Goal: Navigation & Orientation: Understand site structure

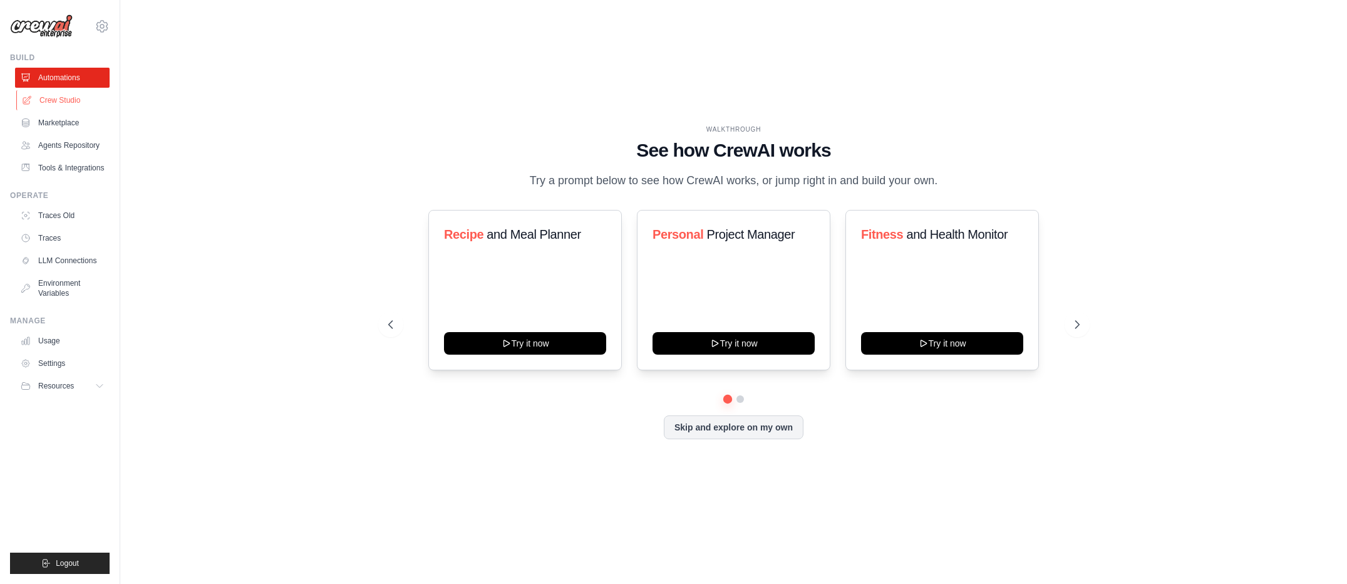
click at [72, 102] on link "Crew Studio" at bounding box center [63, 100] width 95 height 20
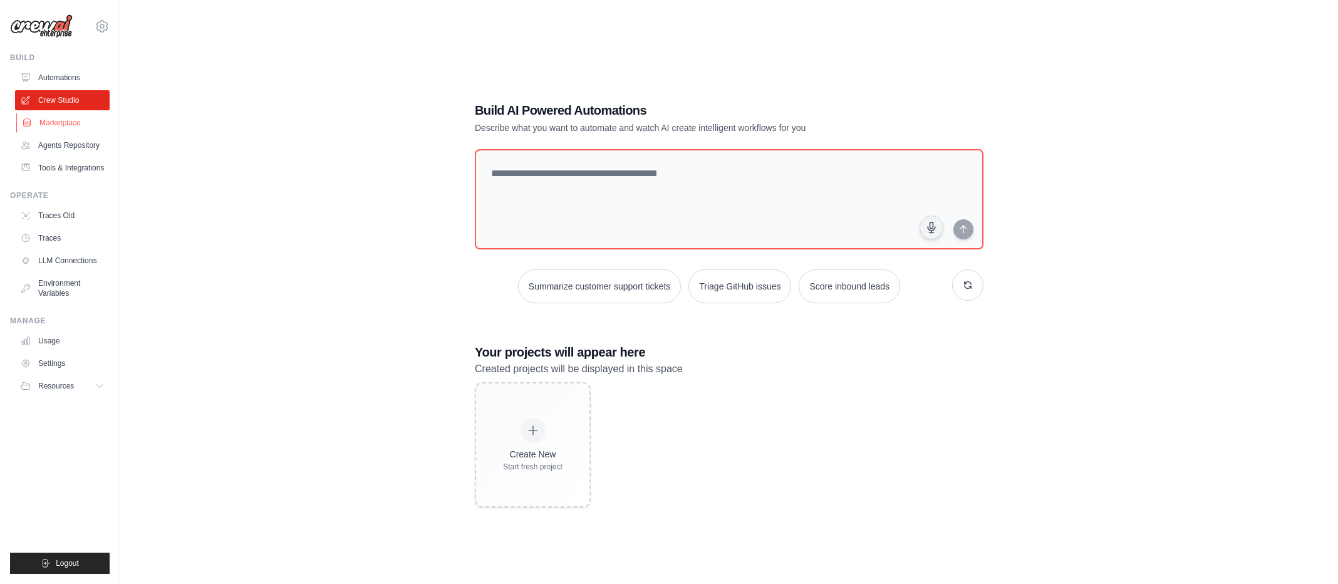
click at [66, 127] on link "Marketplace" at bounding box center [63, 123] width 95 height 20
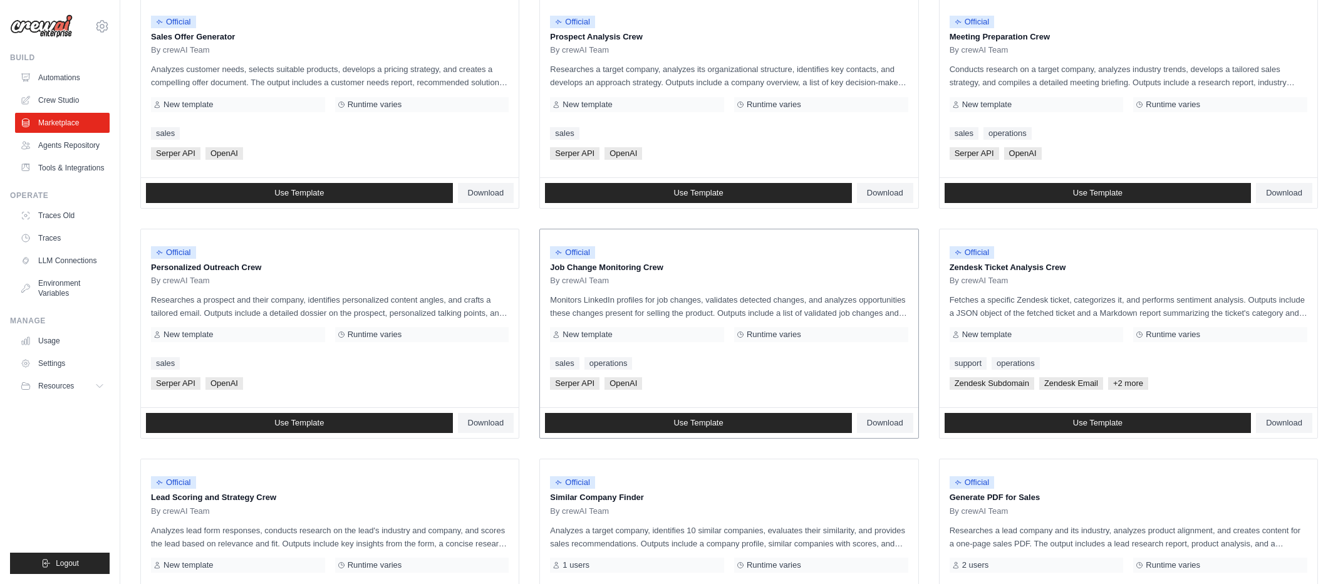
scroll to position [577, 0]
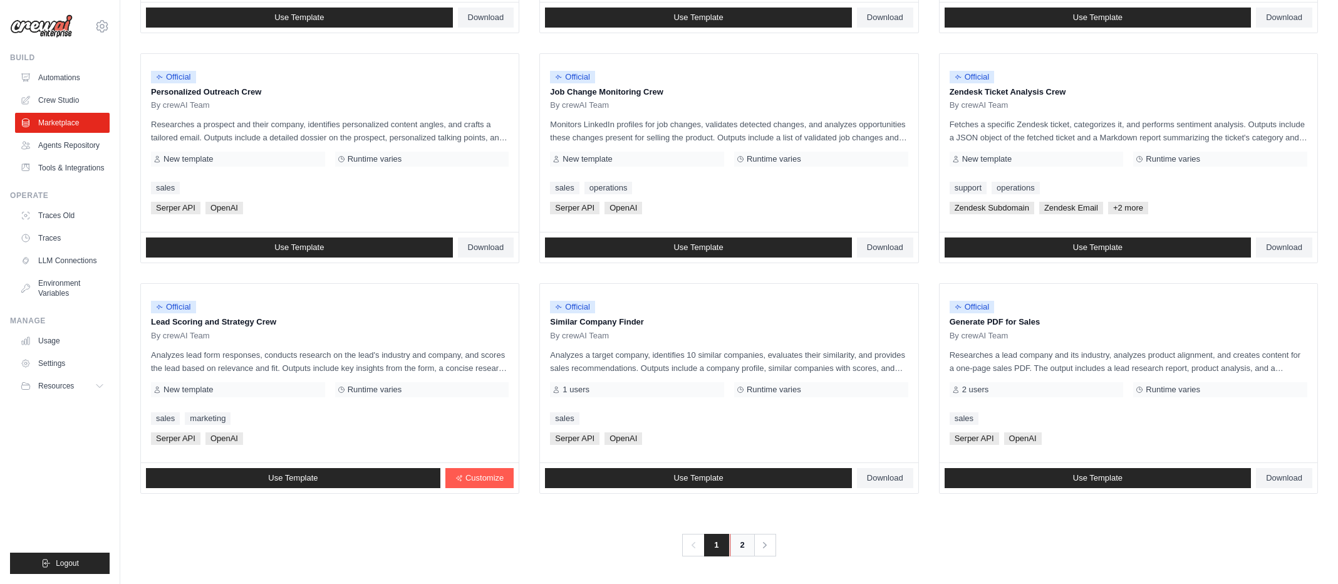
click at [740, 553] on link "2" at bounding box center [742, 545] width 25 height 23
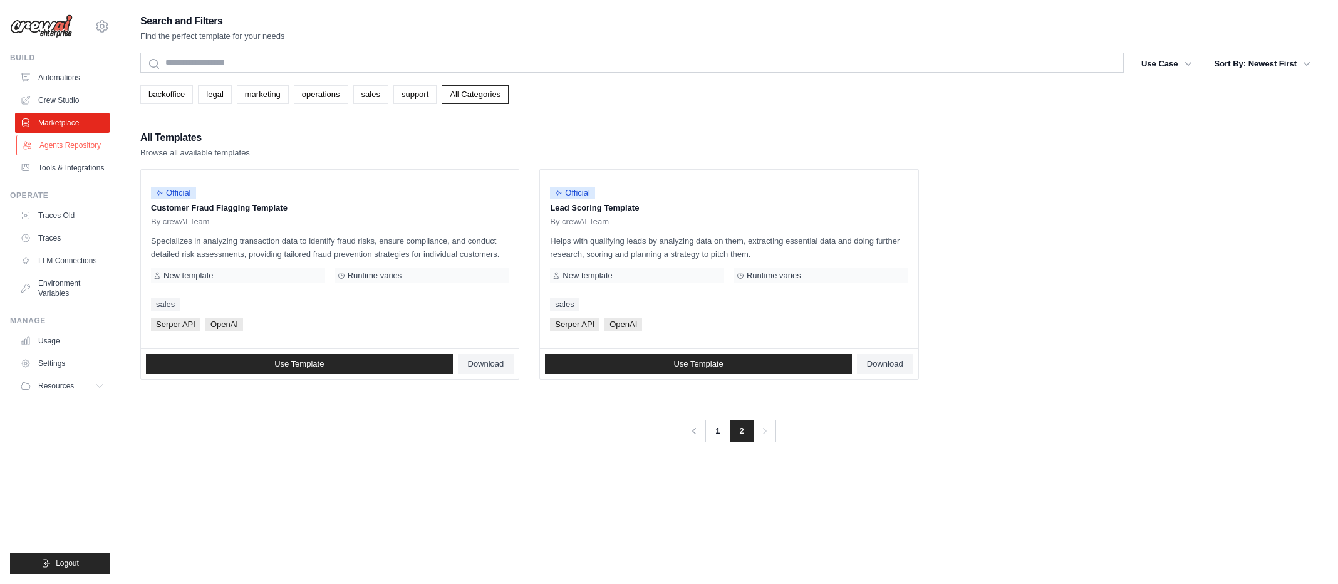
click at [75, 142] on link "Agents Repository" at bounding box center [63, 145] width 95 height 20
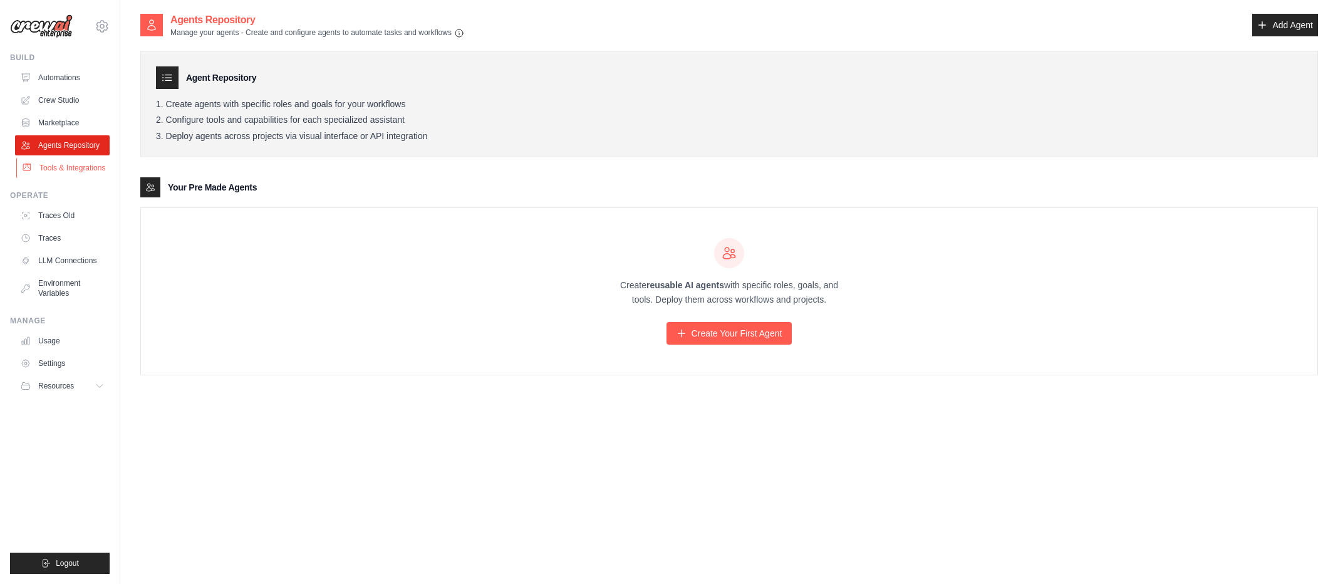
click at [63, 172] on link "Tools & Integrations" at bounding box center [63, 168] width 95 height 20
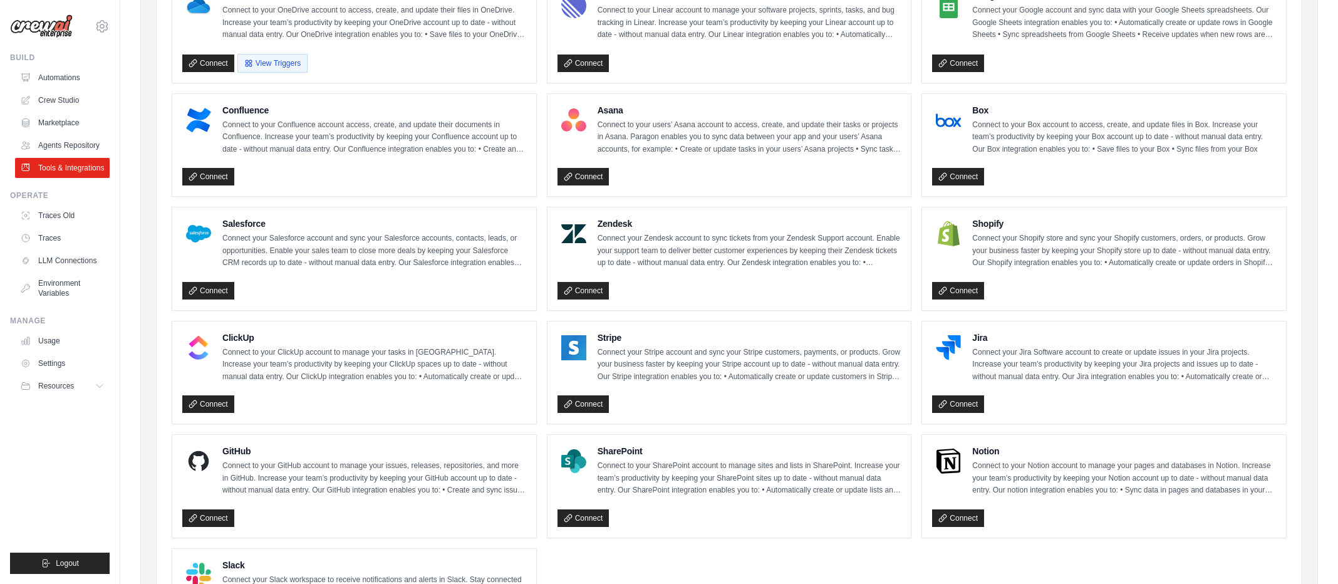
scroll to position [280, 0]
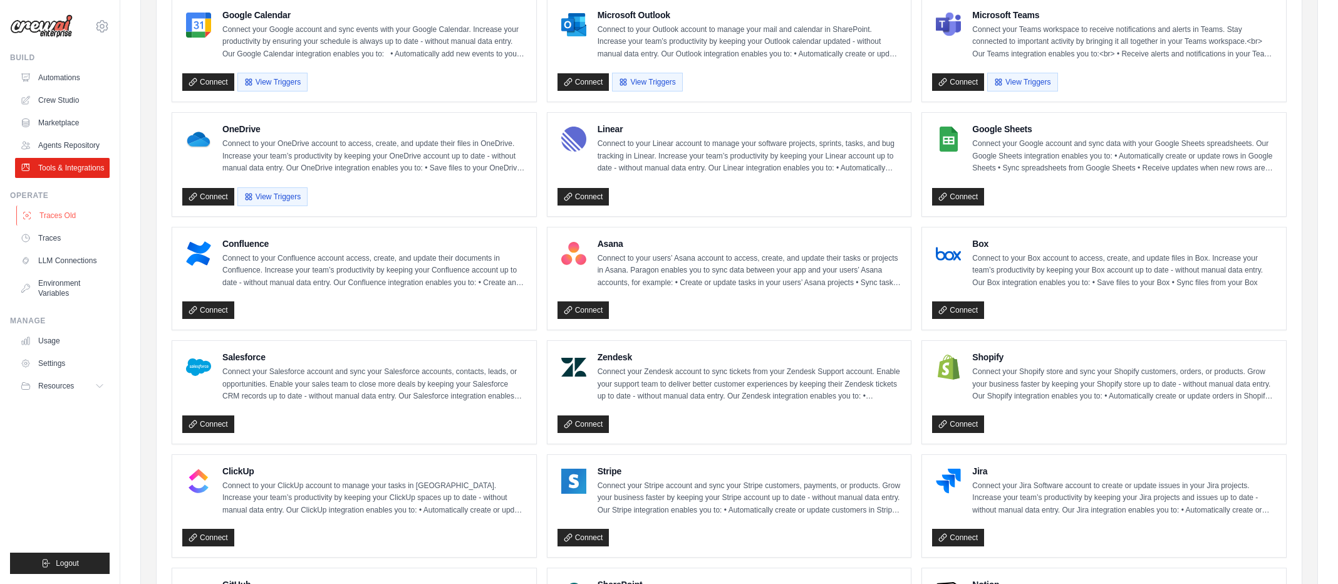
click at [52, 217] on link "Traces Old" at bounding box center [63, 215] width 95 height 20
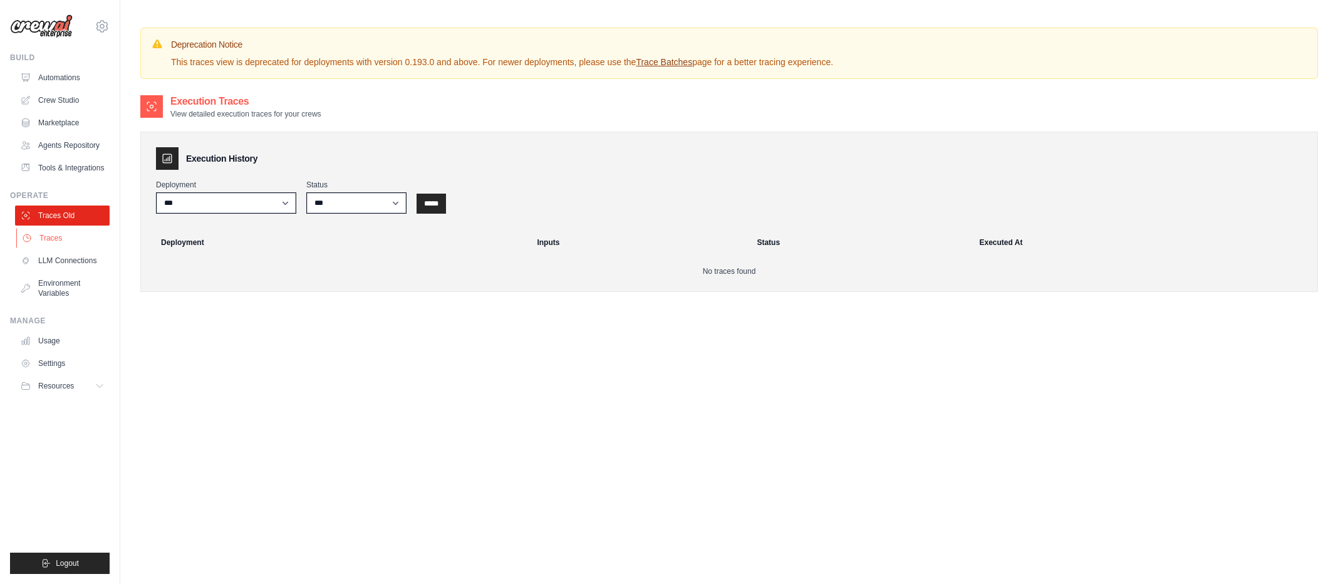
click at [59, 241] on link "Traces" at bounding box center [63, 238] width 95 height 20
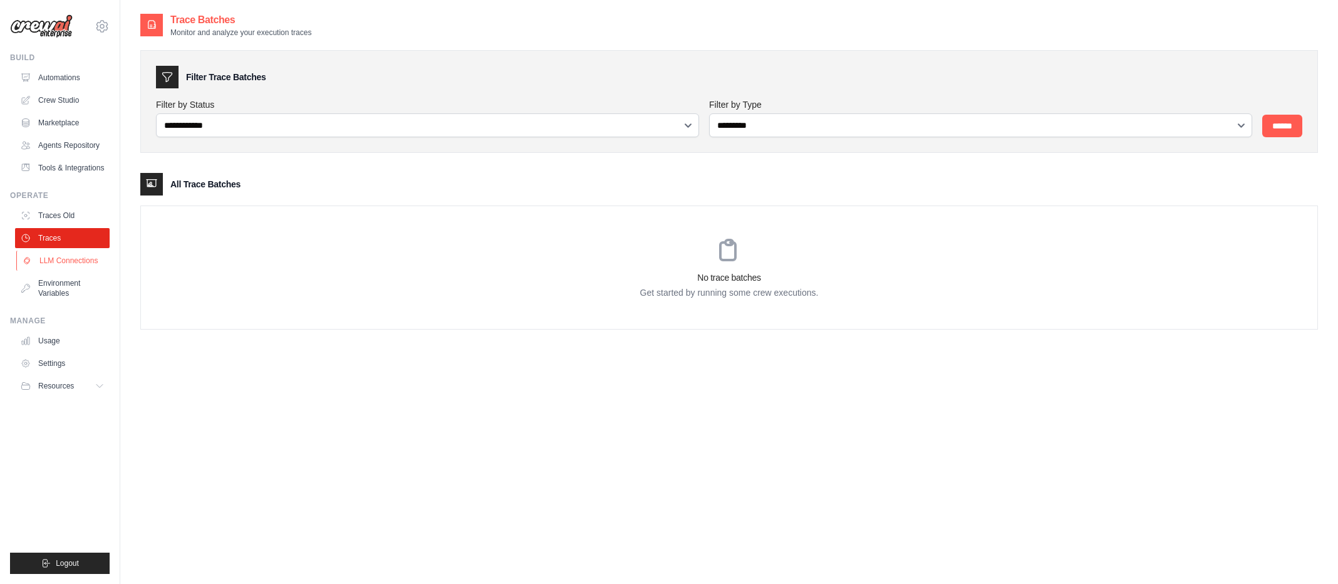
click at [75, 263] on link "LLM Connections" at bounding box center [63, 260] width 95 height 20
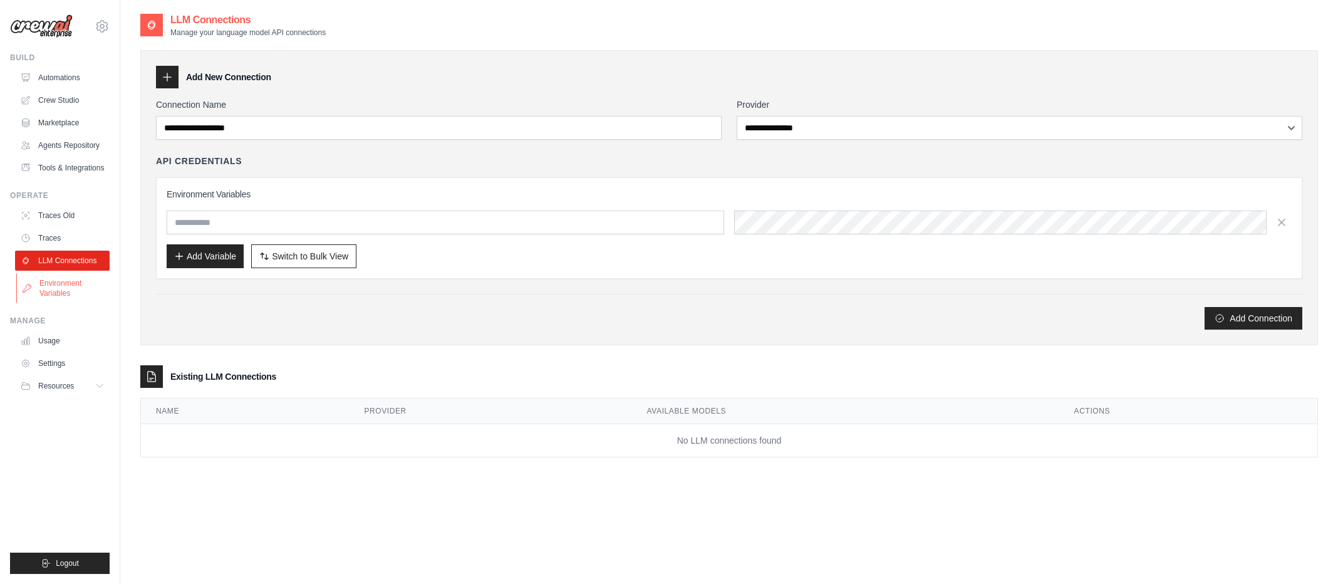
click at [66, 283] on link "Environment Variables" at bounding box center [63, 288] width 95 height 30
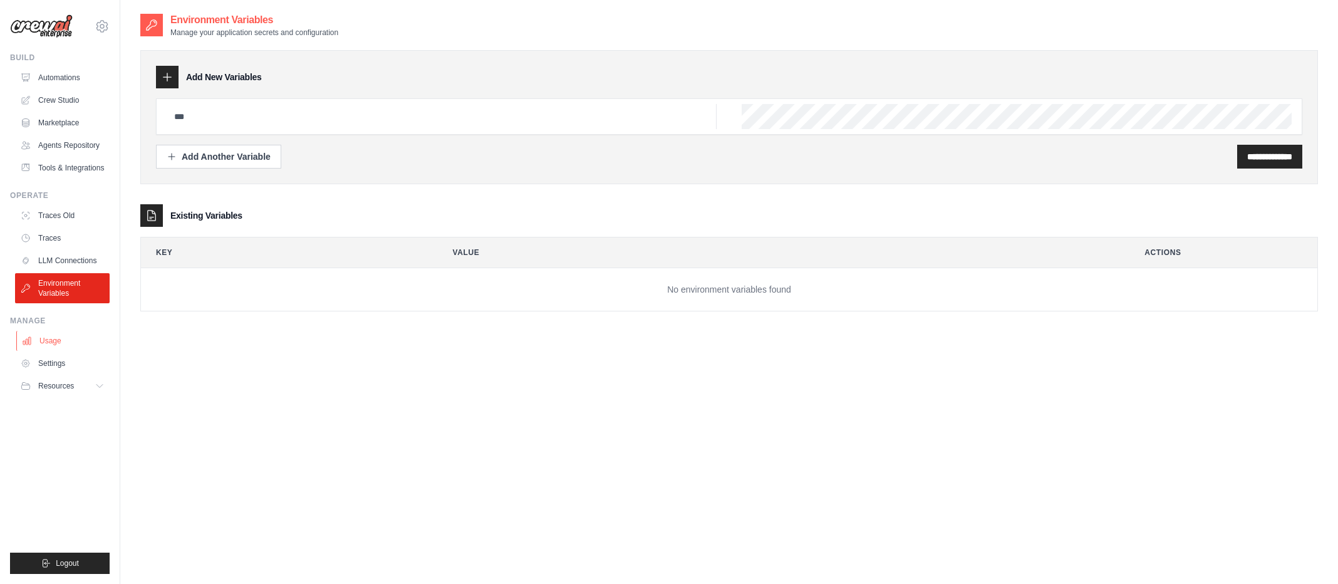
click at [54, 342] on link "Usage" at bounding box center [63, 341] width 95 height 20
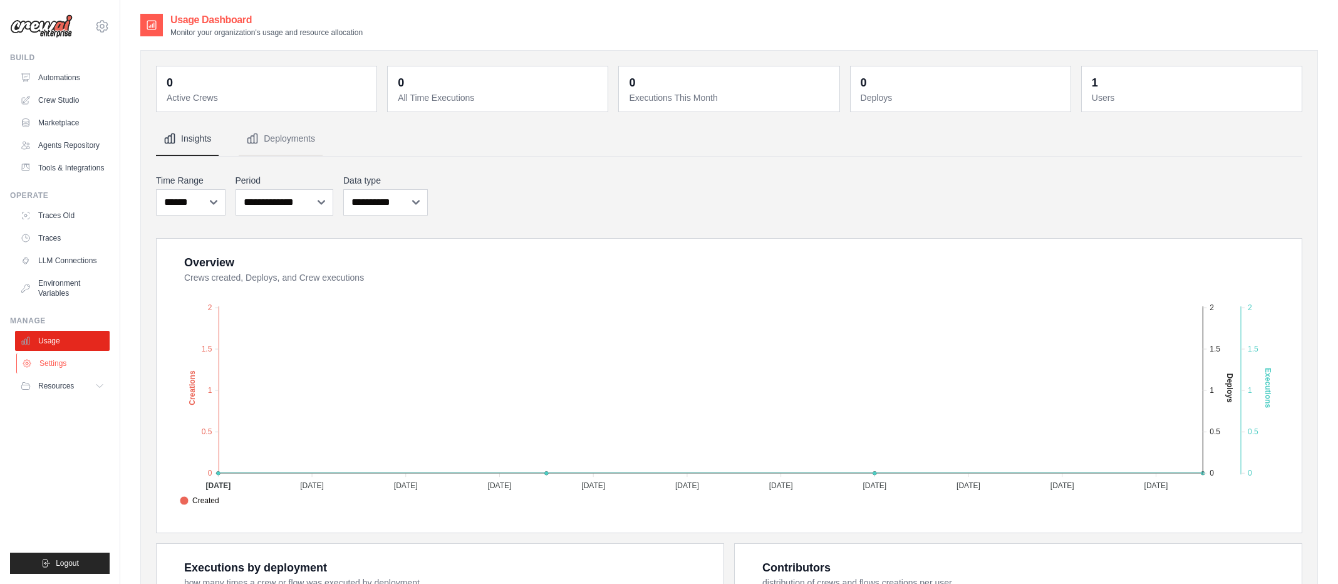
click at [62, 362] on link "Settings" at bounding box center [63, 363] width 95 height 20
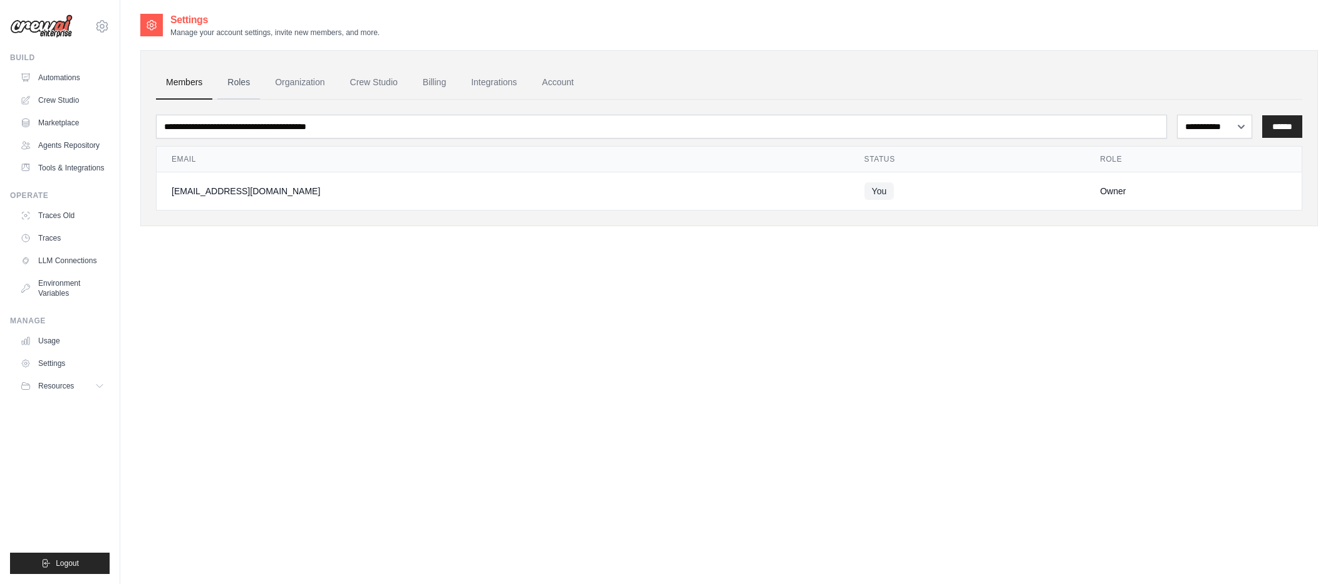
click at [242, 88] on link "Roles" at bounding box center [238, 83] width 43 height 34
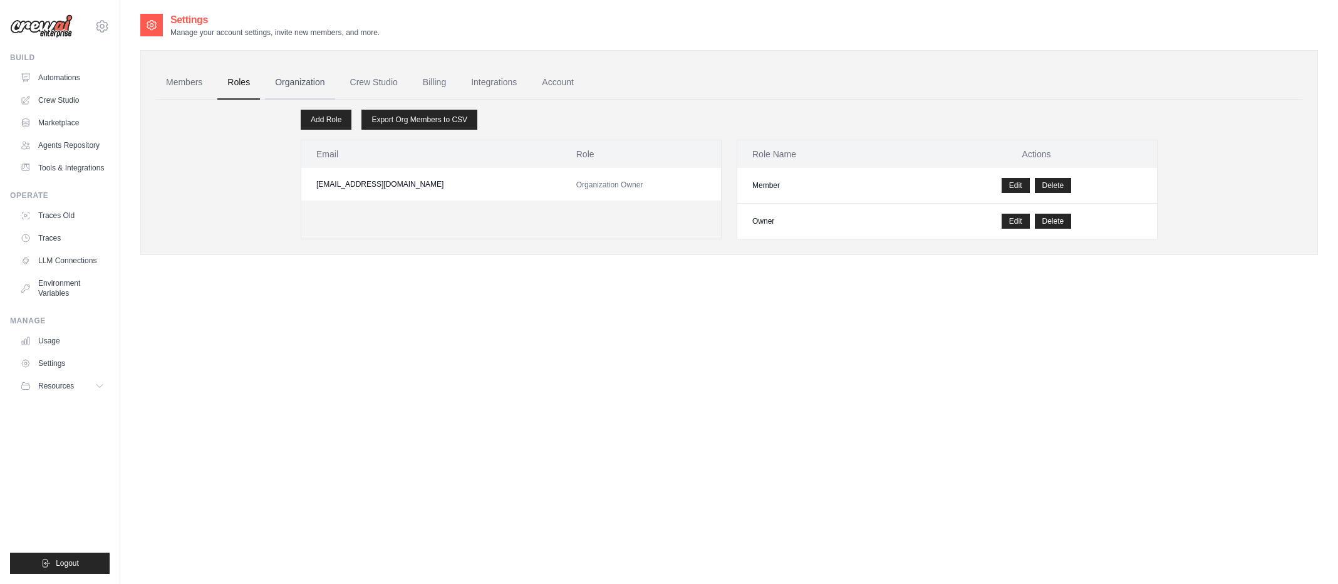
click at [294, 82] on link "Organization" at bounding box center [300, 83] width 70 height 34
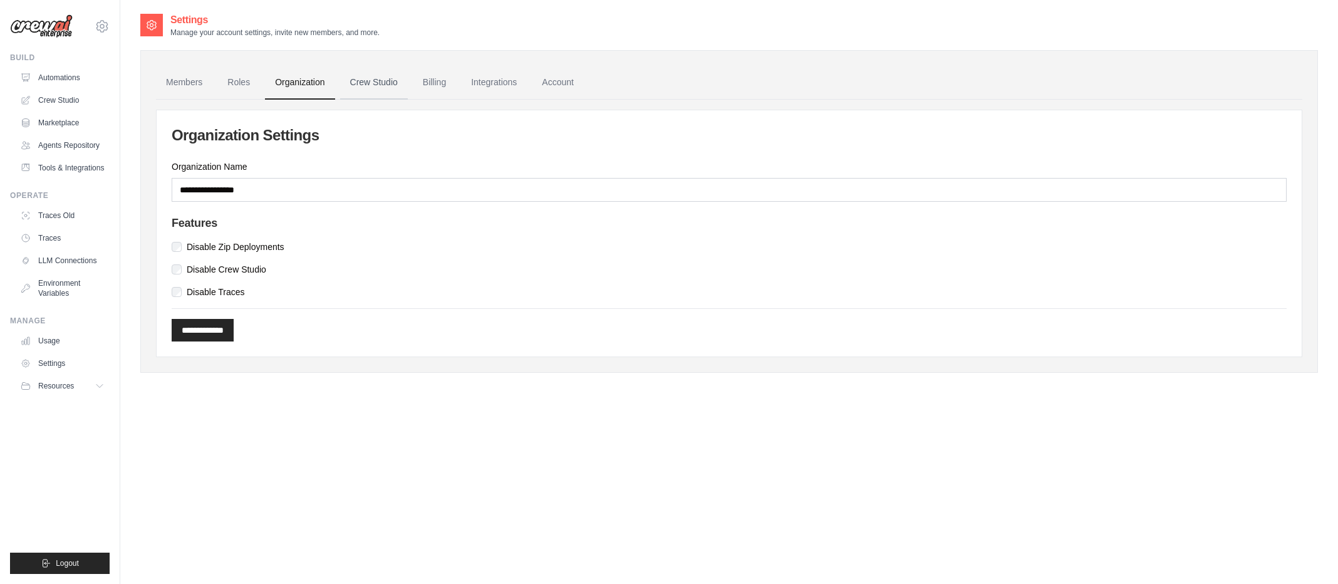
click at [362, 80] on link "Crew Studio" at bounding box center [374, 83] width 68 height 34
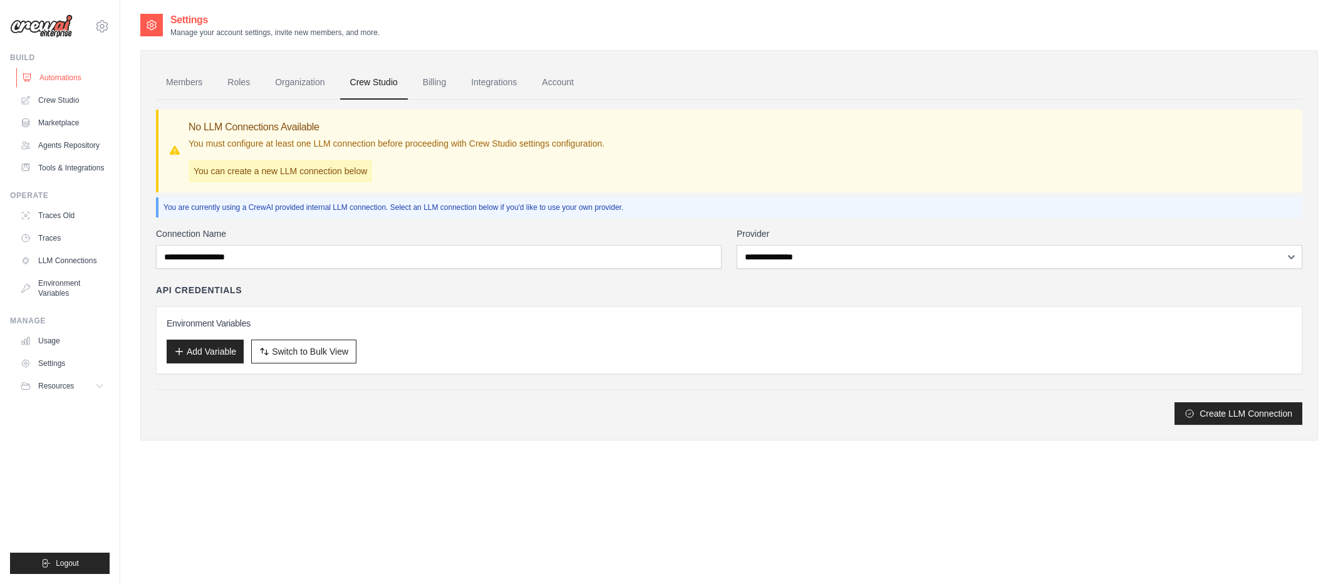
click at [80, 74] on link "Automations" at bounding box center [63, 78] width 95 height 20
